Goal: Information Seeking & Learning: Understand process/instructions

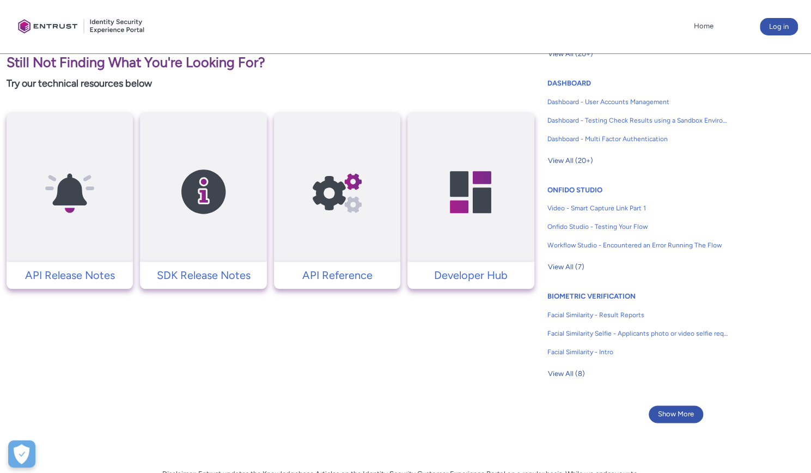
scroll to position [394, 0]
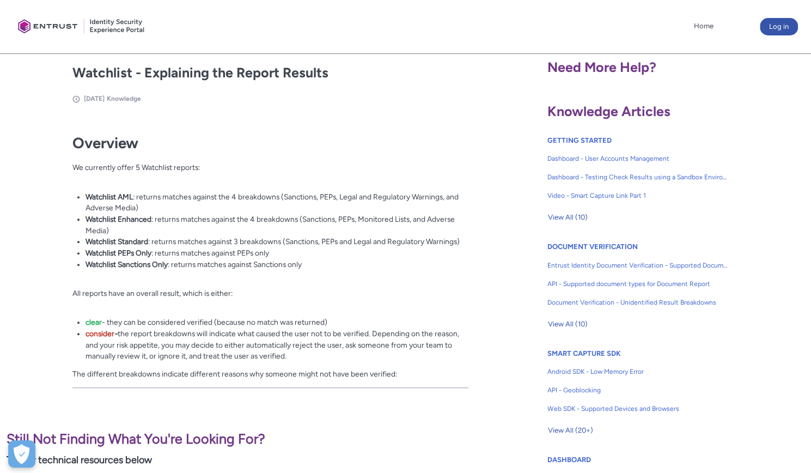
scroll to position [218, 0]
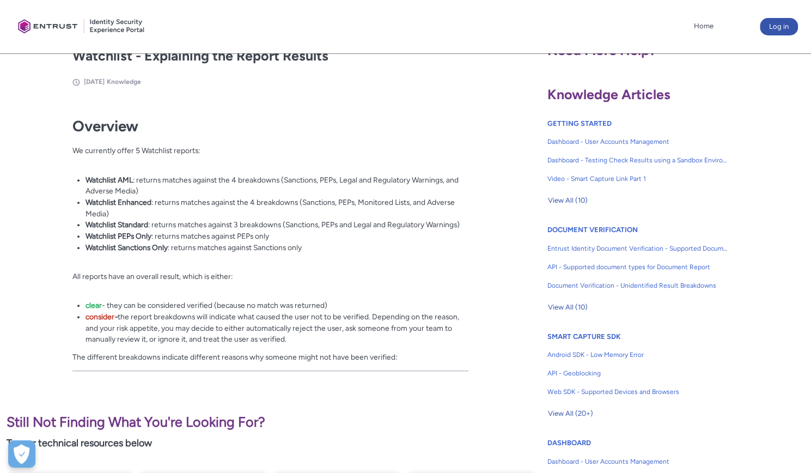
click at [425, 358] on p "The different breakdowns indicate different reasons why someone might not have …" at bounding box center [270, 356] width 396 height 11
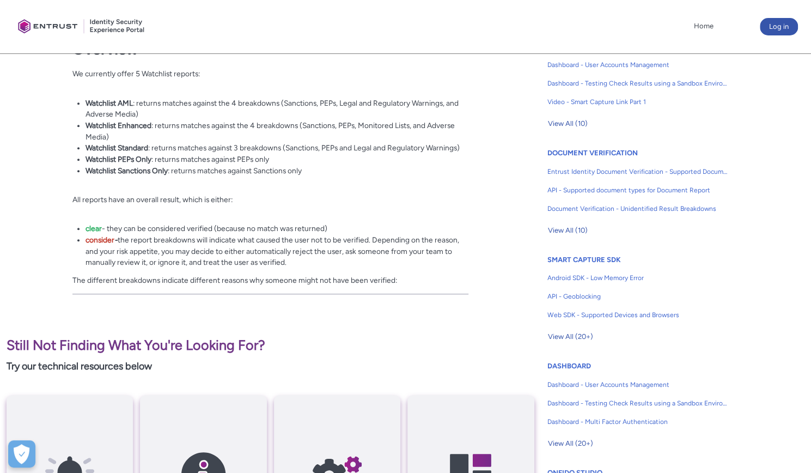
scroll to position [176, 0]
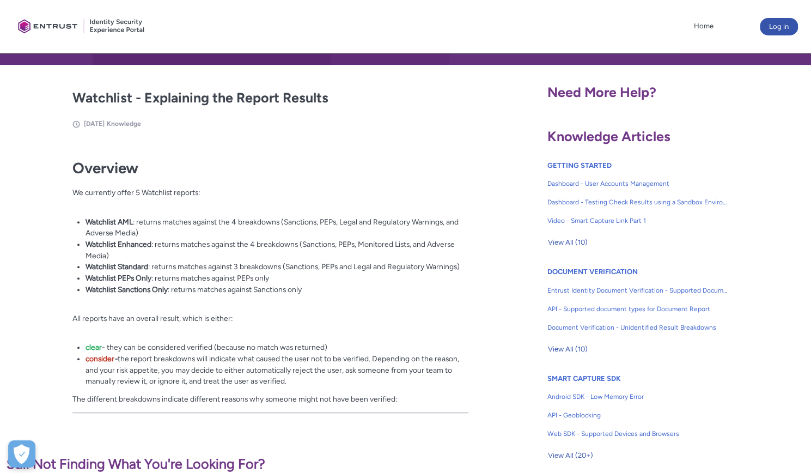
click at [302, 290] on li "Watchlist Sanctions Only : returns matches against Sanctions only" at bounding box center [276, 289] width 383 height 11
click at [309, 290] on li "Watchlist Sanctions Only : returns matches against Sanctions only" at bounding box center [276, 289] width 383 height 11
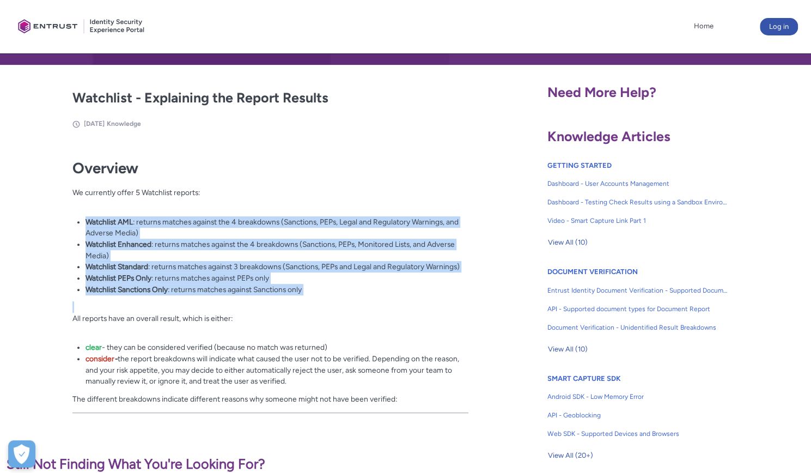
drag, startPoint x: 330, startPoint y: 304, endPoint x: 126, endPoint y: 219, distance: 221.6
click at [47, 212] on article "Fields in section = hidden by css on CEP. Do not move section/hide headers Titl…" at bounding box center [245, 275] width 445 height 280
copy div "Watchlist AML : returns matches against the 4 breakdowns (Sanctions, PEPs, Lega…"
